Goal: Task Accomplishment & Management: Manage account settings

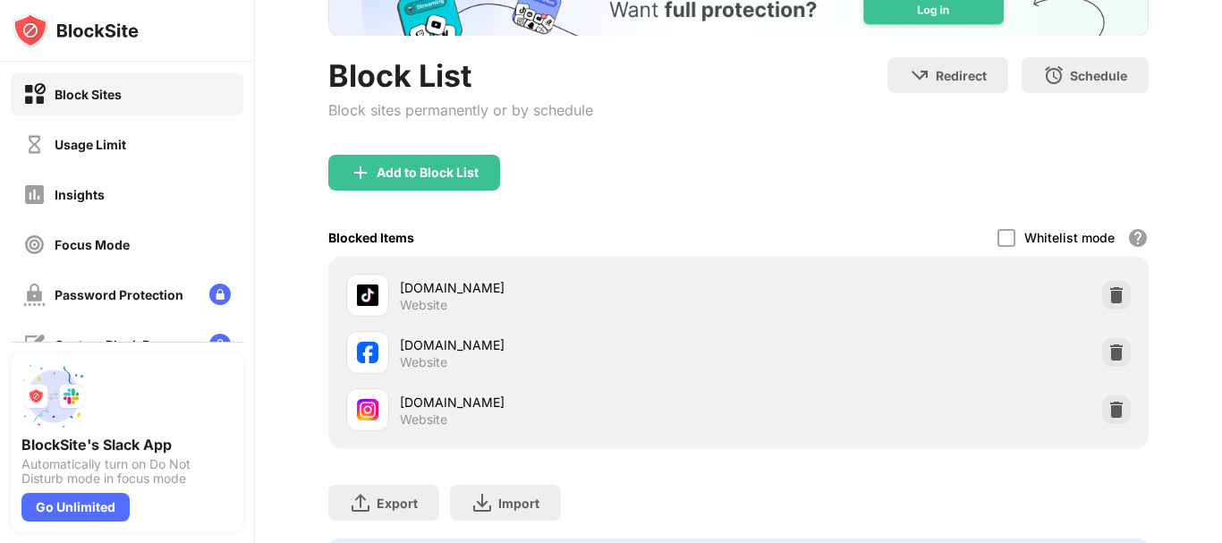
scroll to position [208, 0]
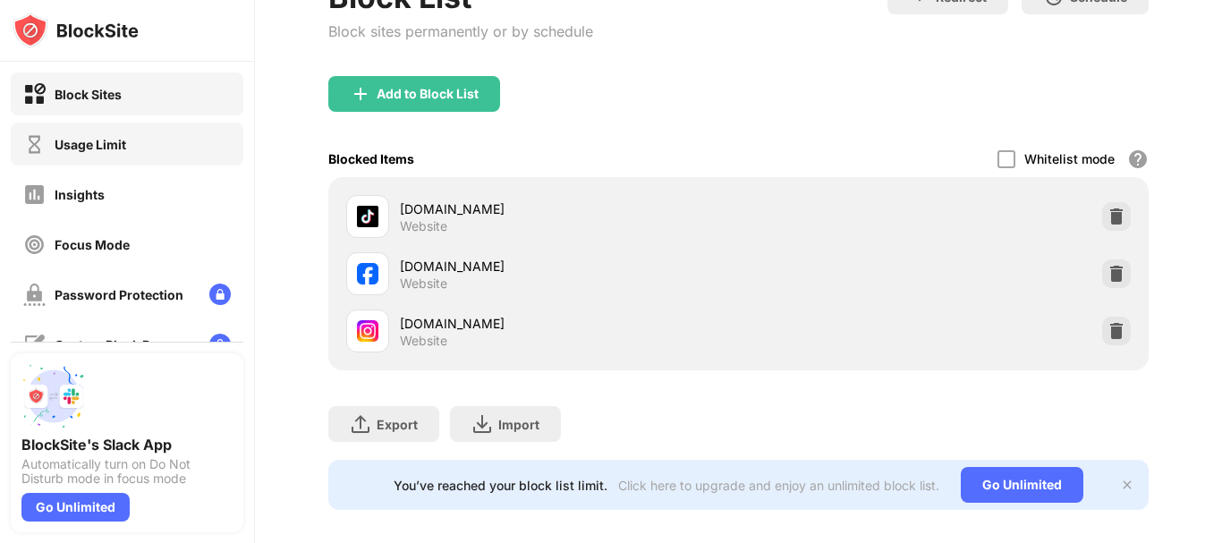
click at [225, 149] on div "Usage Limit" at bounding box center [127, 144] width 233 height 43
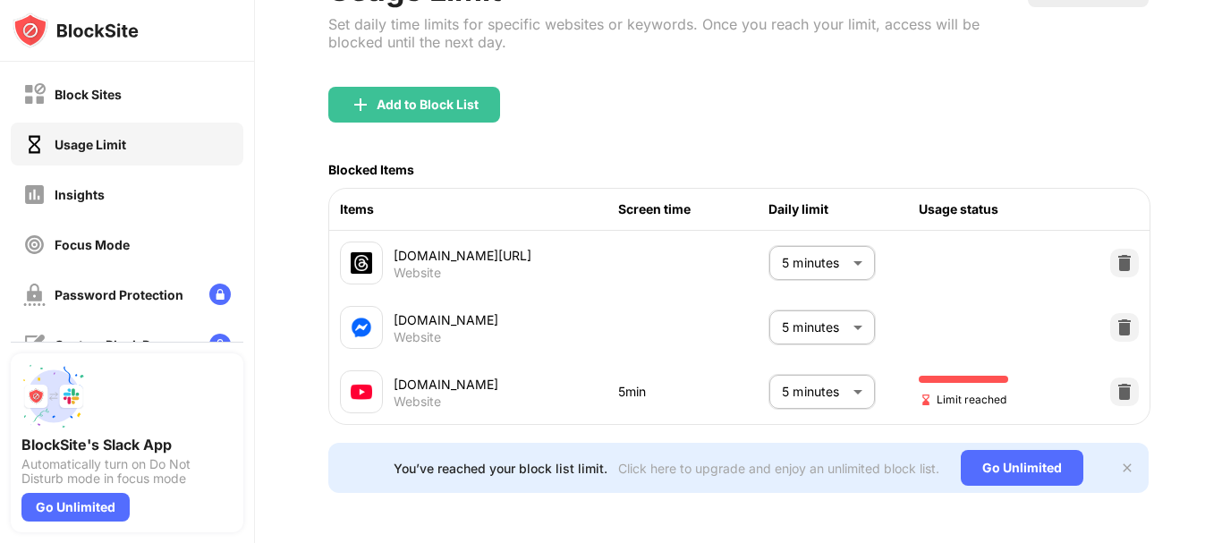
scroll to position [161, 0]
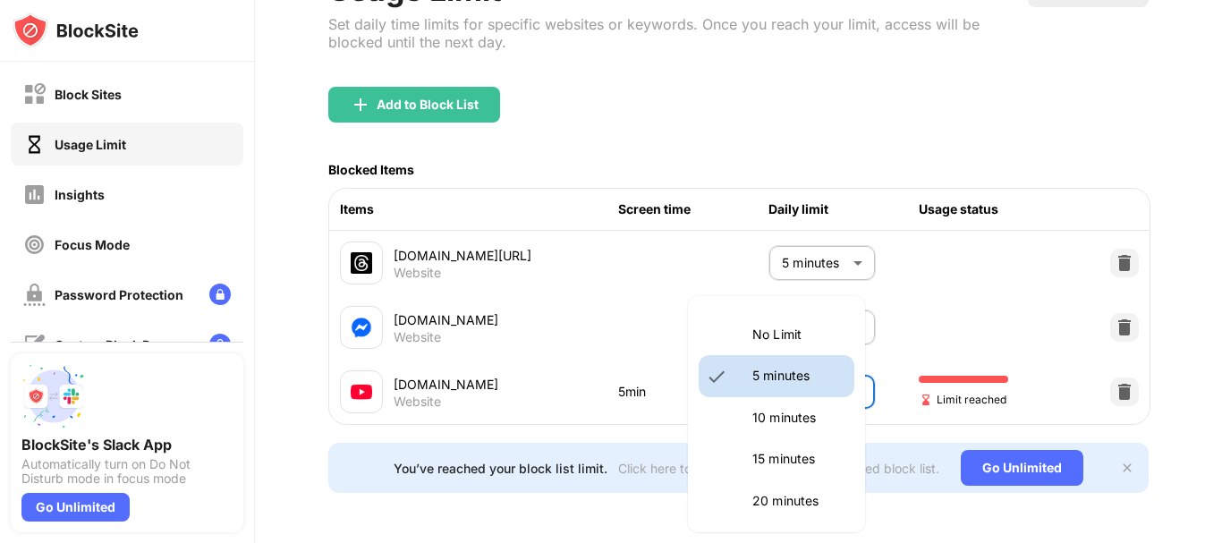
click at [804, 365] on body "Block Sites Usage Limit Insights Focus Mode Password Protection Custom Block Pa…" at bounding box center [611, 271] width 1222 height 543
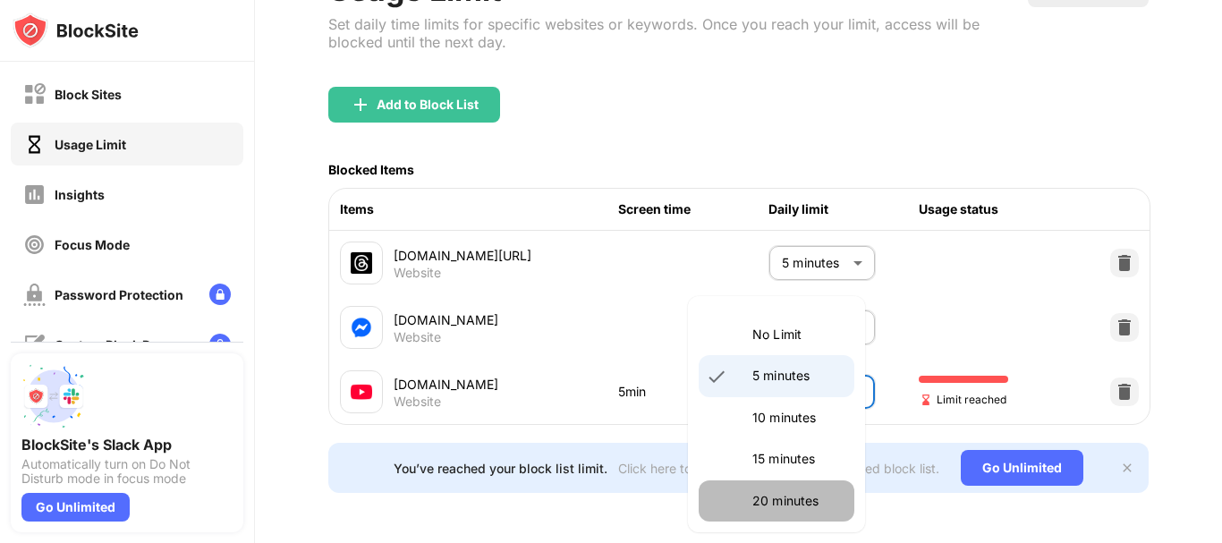
click at [817, 487] on li "20 minutes" at bounding box center [777, 500] width 156 height 41
type input "**"
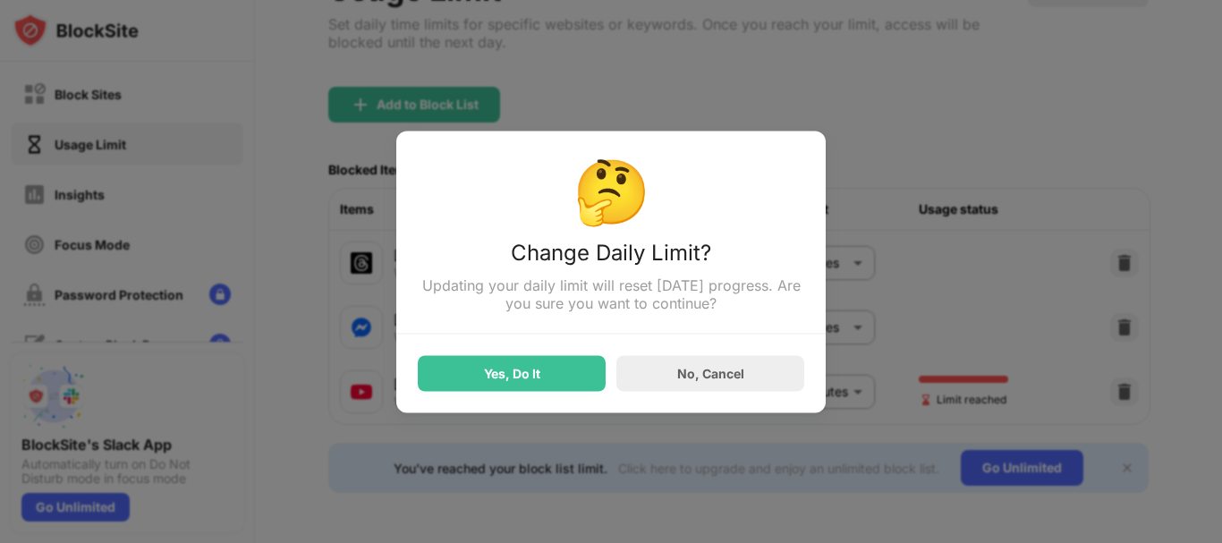
click at [609, 377] on div "Yes, Do It No, Cancel" at bounding box center [611, 362] width 386 height 57
click at [592, 377] on div "Yes, Do It" at bounding box center [512, 373] width 188 height 36
